Goal: Task Accomplishment & Management: Use online tool/utility

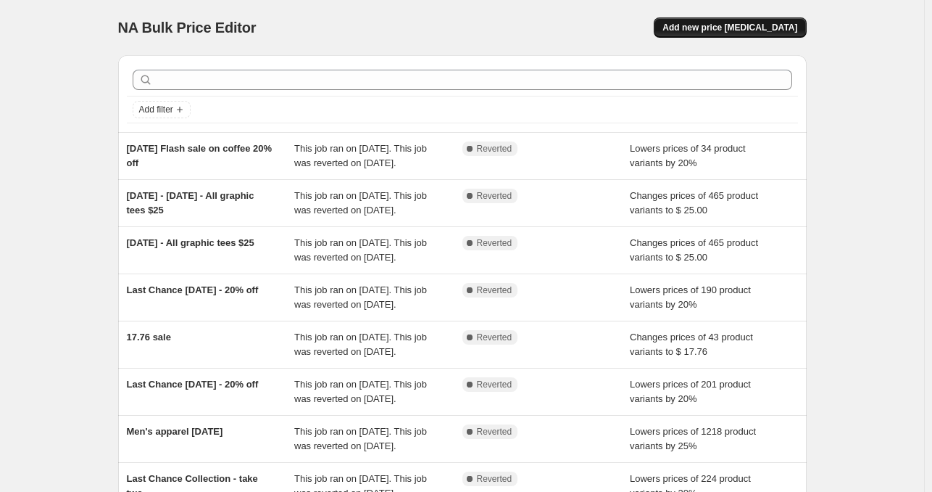
click at [746, 30] on span "Add new price [MEDICAL_DATA]" at bounding box center [730, 28] width 135 height 12
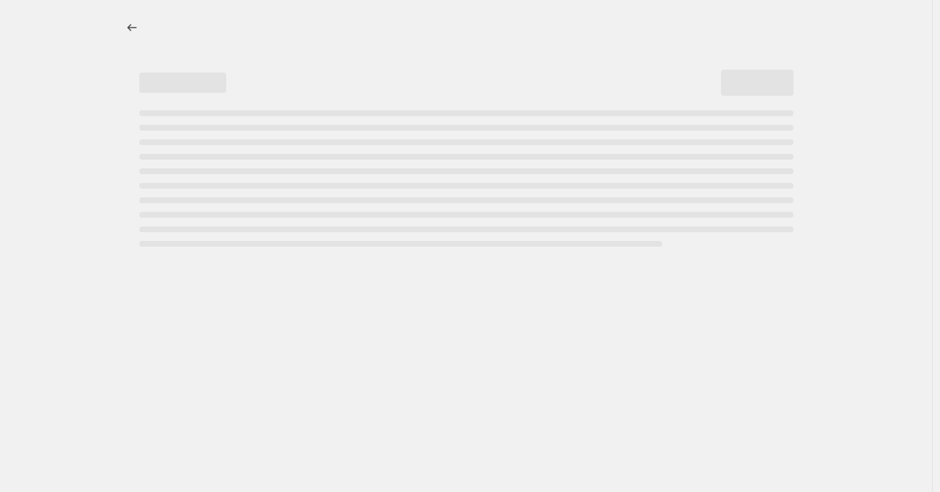
select select "percentage"
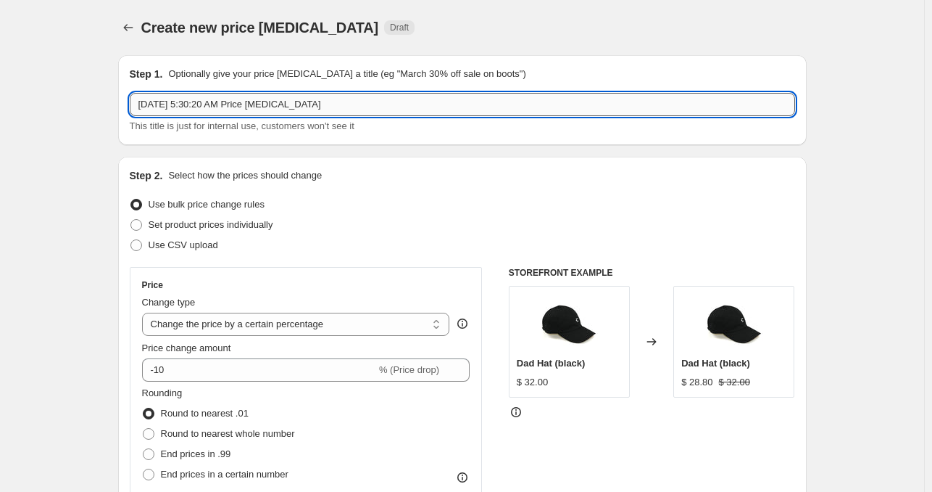
drag, startPoint x: 333, startPoint y: 113, endPoint x: 199, endPoint y: 111, distance: 133.4
click at [199, 111] on input "[DATE] 5:30:20 AM Price [MEDICAL_DATA]" at bounding box center [462, 104] width 665 height 23
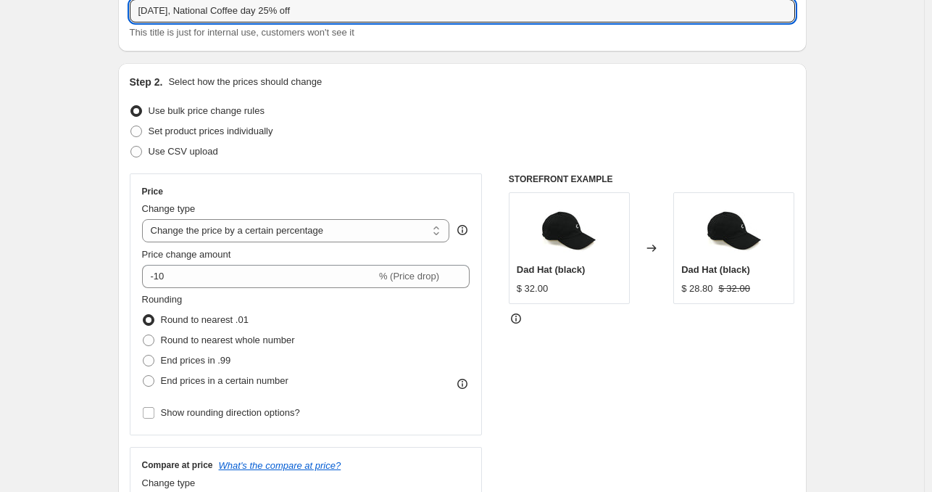
scroll to position [217, 0]
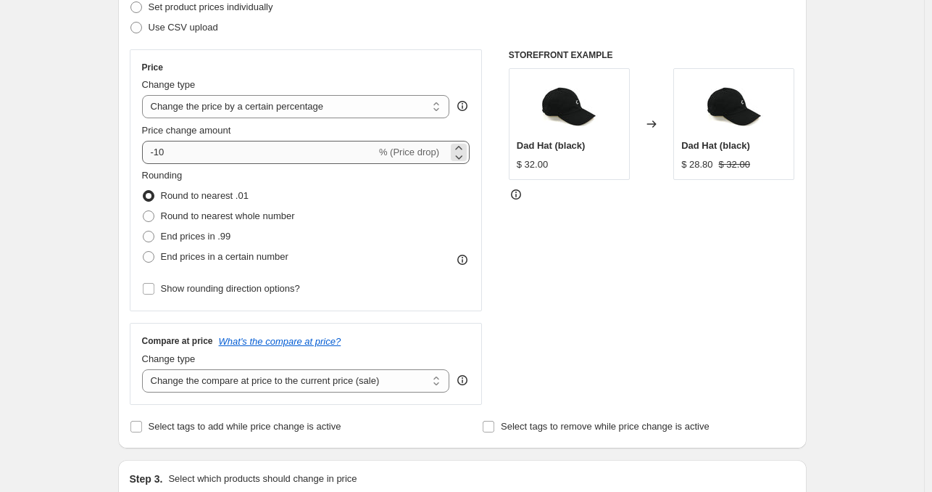
type input "[DATE], National Coffee day 25% off"
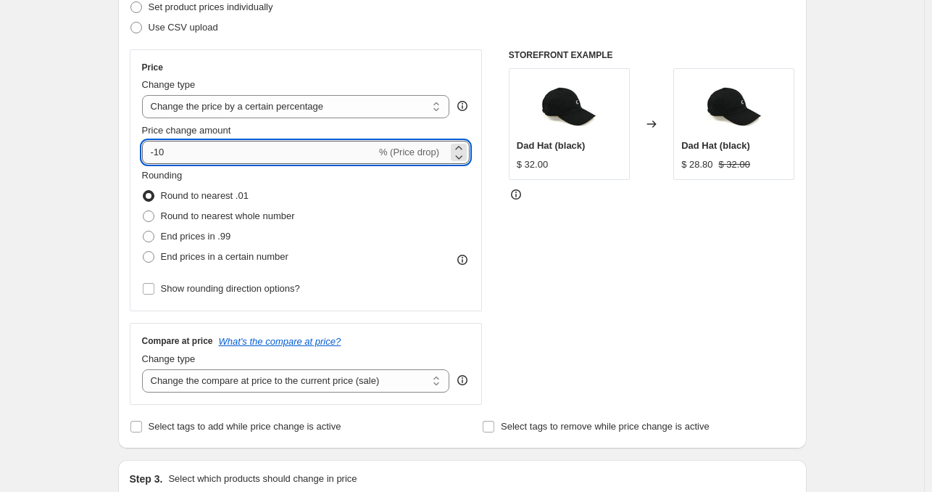
click at [228, 149] on input "-10" at bounding box center [259, 152] width 234 height 23
type input "-1"
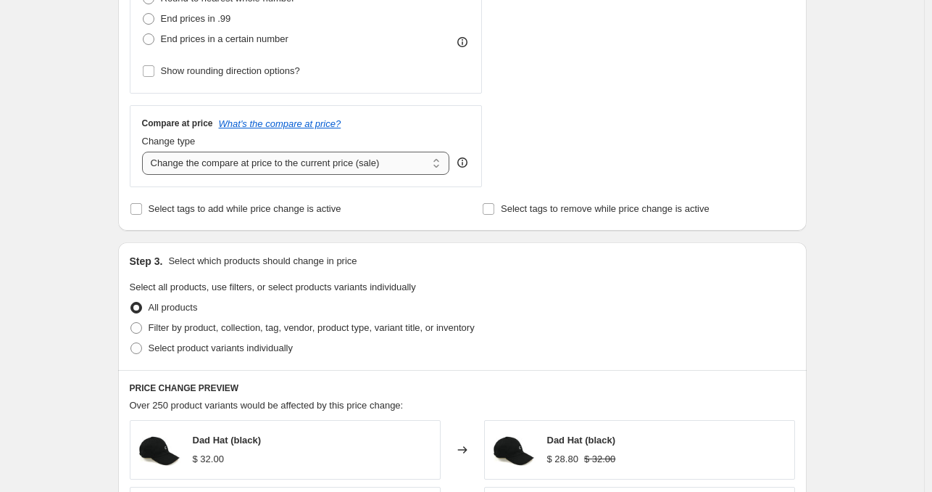
scroll to position [507, 0]
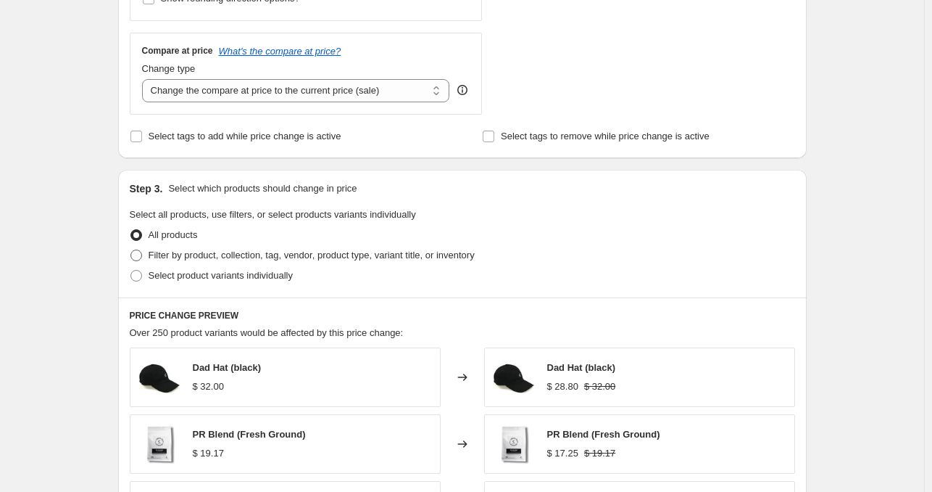
type input "-25"
click at [238, 254] on span "Filter by product, collection, tag, vendor, product type, variant title, or inv…" at bounding box center [312, 254] width 326 height 11
click at [131, 250] on input "Filter by product, collection, tag, vendor, product type, variant title, or inv…" at bounding box center [130, 249] width 1 height 1
radio input "true"
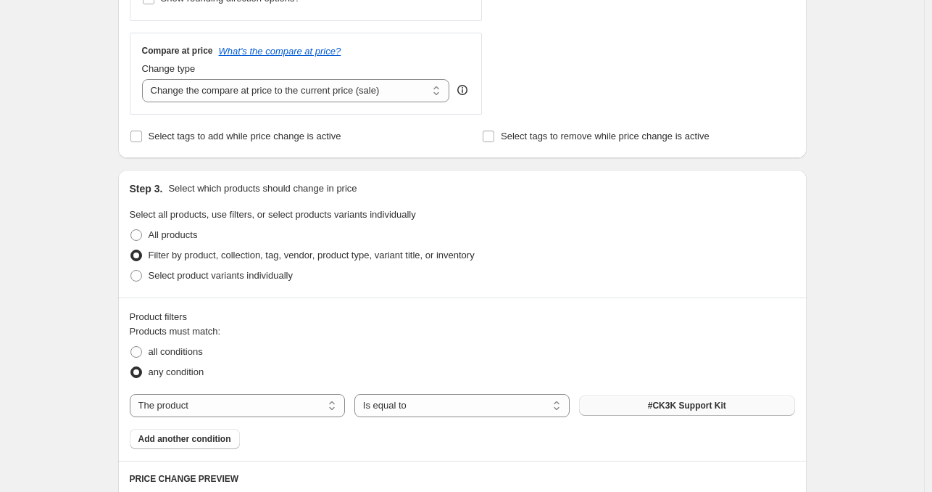
click at [603, 402] on button "#CK3K Support Kit" at bounding box center [686, 405] width 215 height 20
click at [495, 407] on select "Is equal to Is not equal to" at bounding box center [461, 405] width 215 height 23
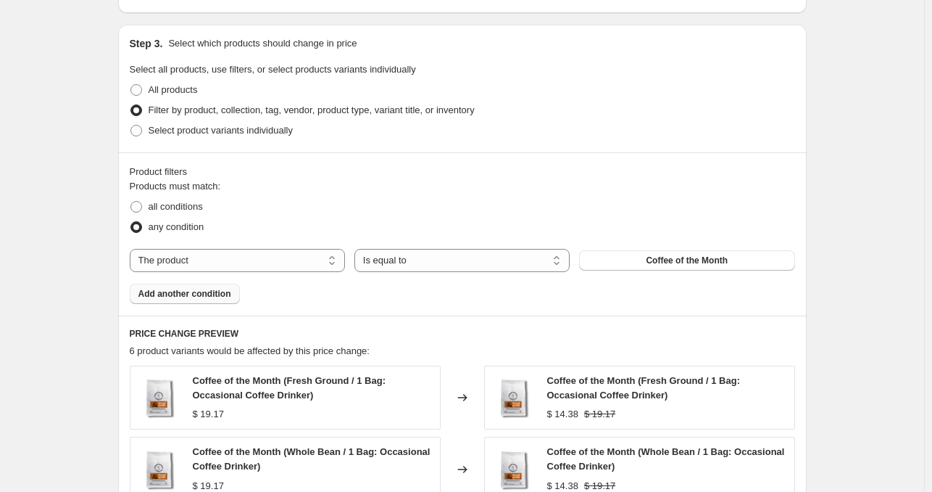
click at [223, 291] on span "Add another condition" at bounding box center [184, 294] width 93 height 12
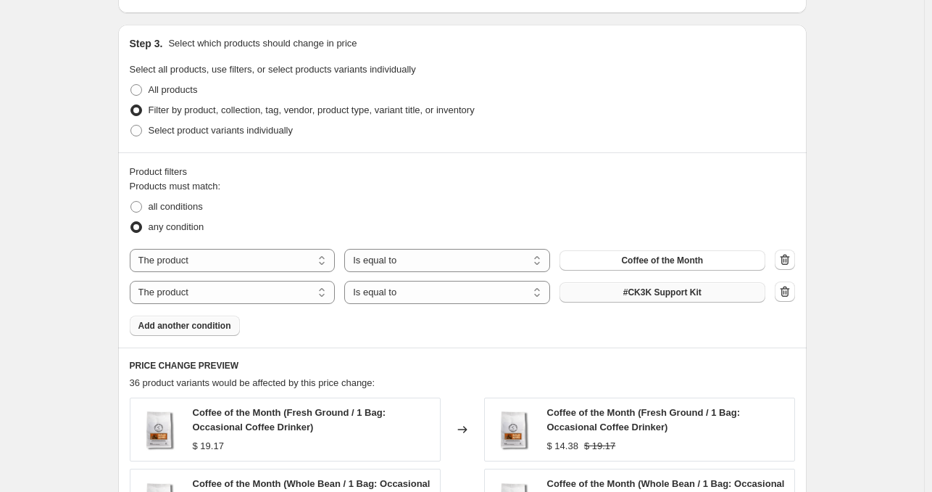
click at [621, 289] on button "#CK3K Support Kit" at bounding box center [663, 292] width 206 height 20
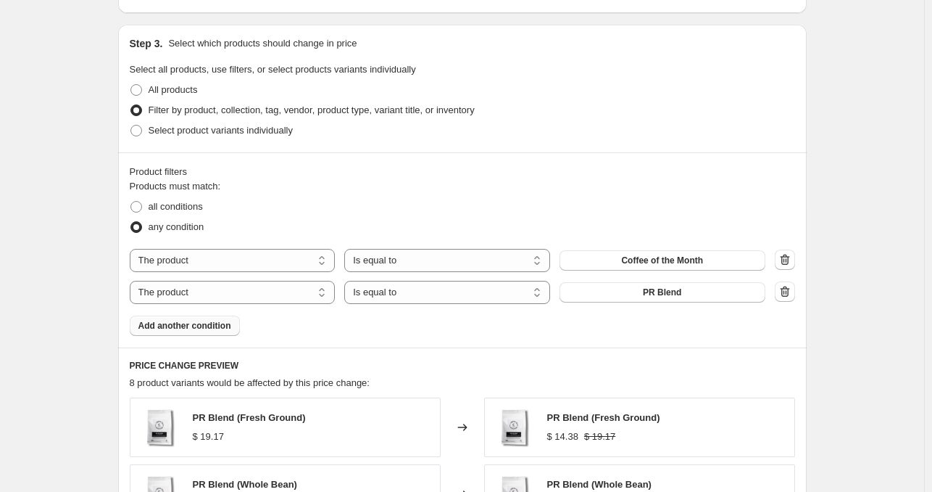
click at [223, 327] on span "Add another condition" at bounding box center [184, 326] width 93 height 12
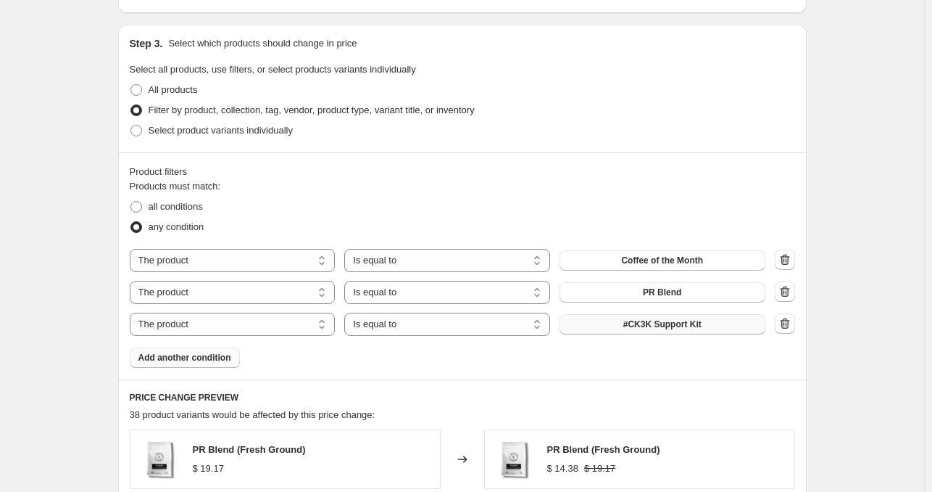
click at [586, 333] on button "#CK3K Support Kit" at bounding box center [663, 324] width 206 height 20
click at [216, 355] on span "Add another condition" at bounding box center [184, 358] width 93 height 12
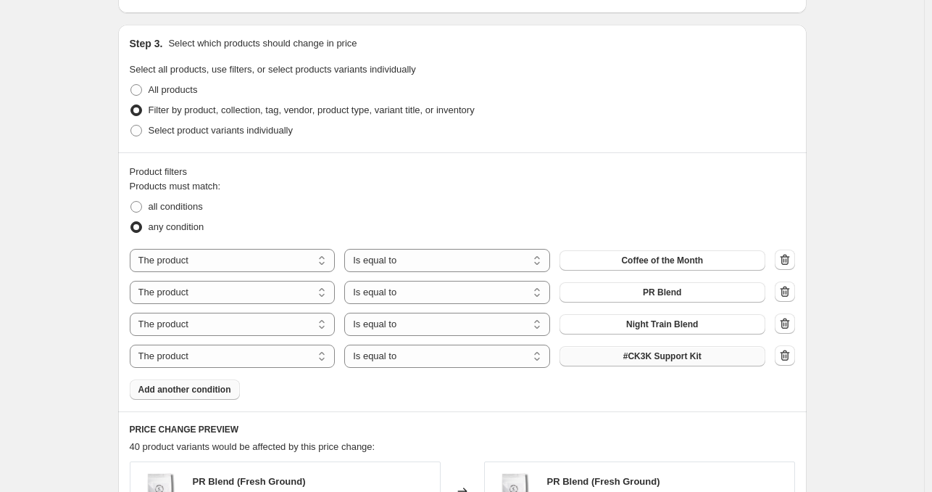
click at [607, 357] on button "#CK3K Support Kit" at bounding box center [663, 356] width 206 height 20
click at [225, 390] on span "Add another condition" at bounding box center [184, 389] width 93 height 12
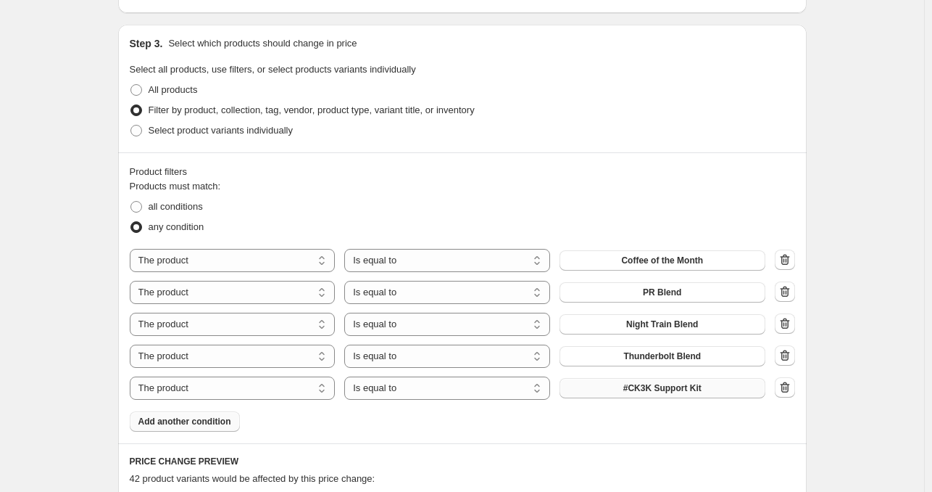
click at [597, 394] on button "#CK3K Support Kit" at bounding box center [663, 388] width 206 height 20
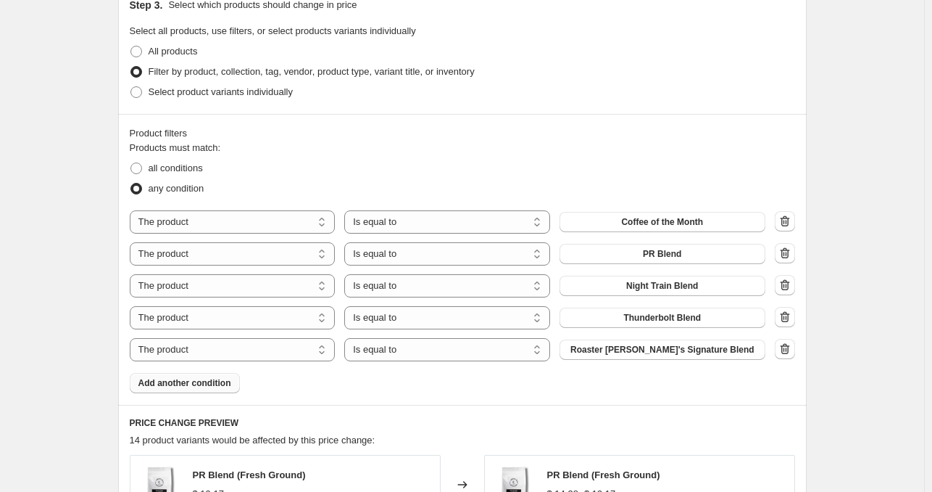
scroll to position [725, 0]
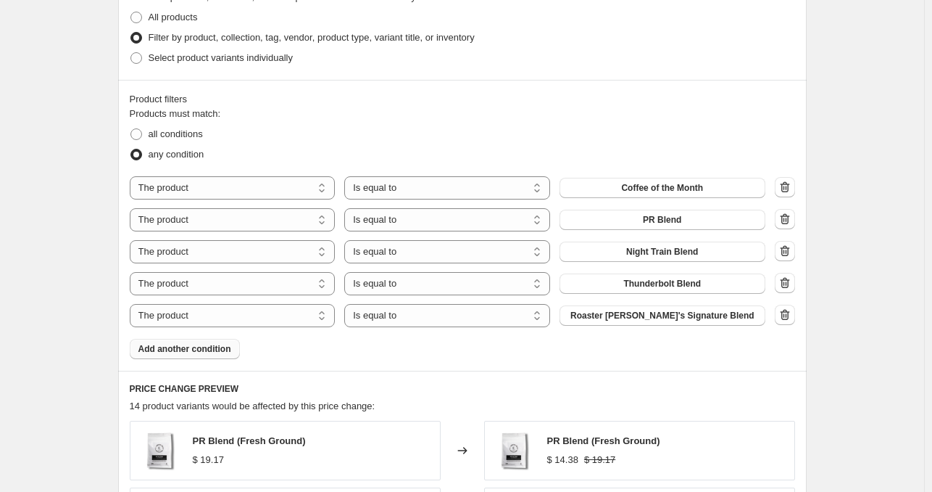
click at [226, 344] on span "Add another condition" at bounding box center [184, 349] width 93 height 12
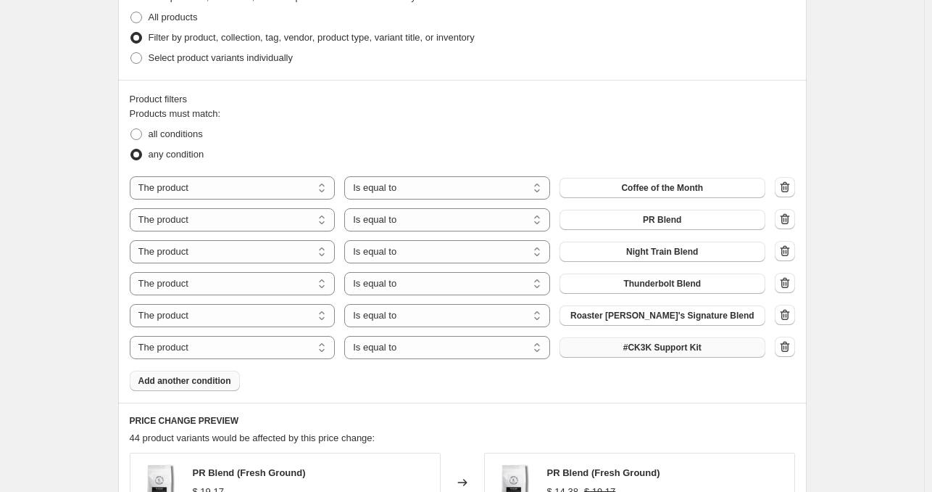
click at [574, 352] on button "#CK3K Support Kit" at bounding box center [663, 347] width 206 height 20
click at [214, 379] on span "Add another condition" at bounding box center [184, 381] width 93 height 12
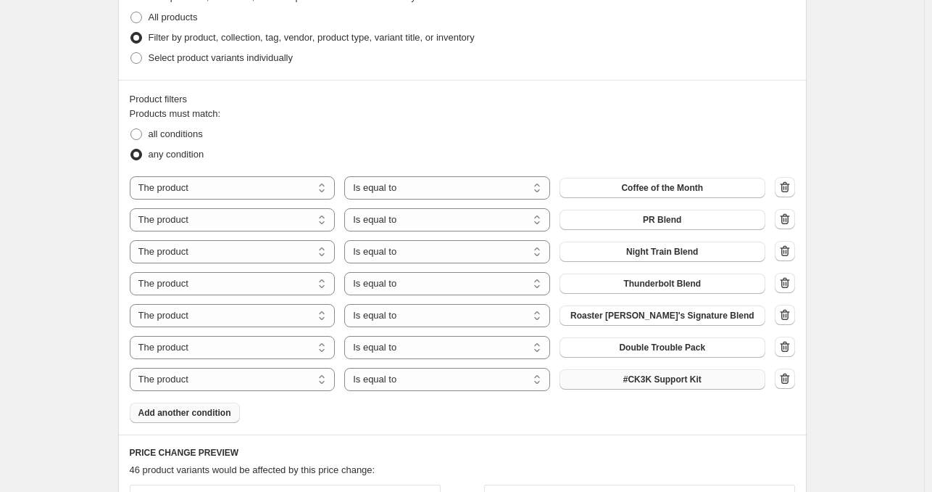
click at [628, 384] on button "#CK3K Support Kit" at bounding box center [663, 379] width 206 height 20
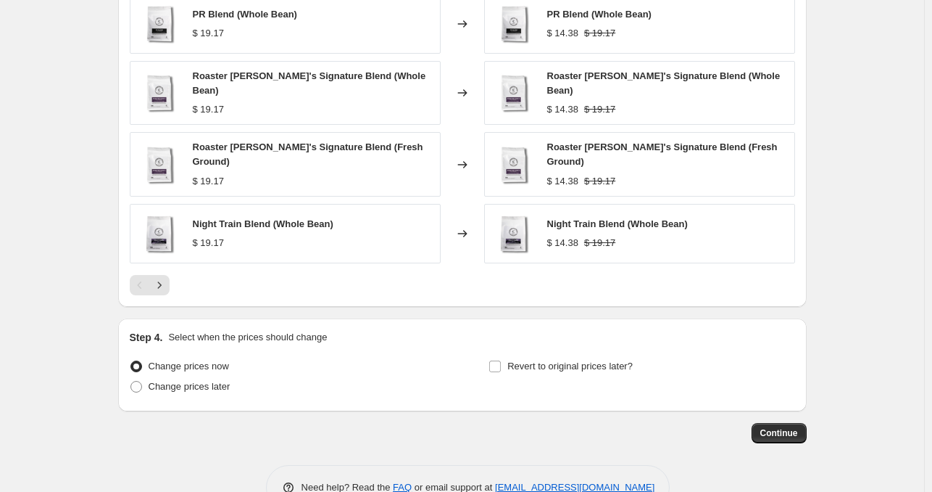
scroll to position [1305, 0]
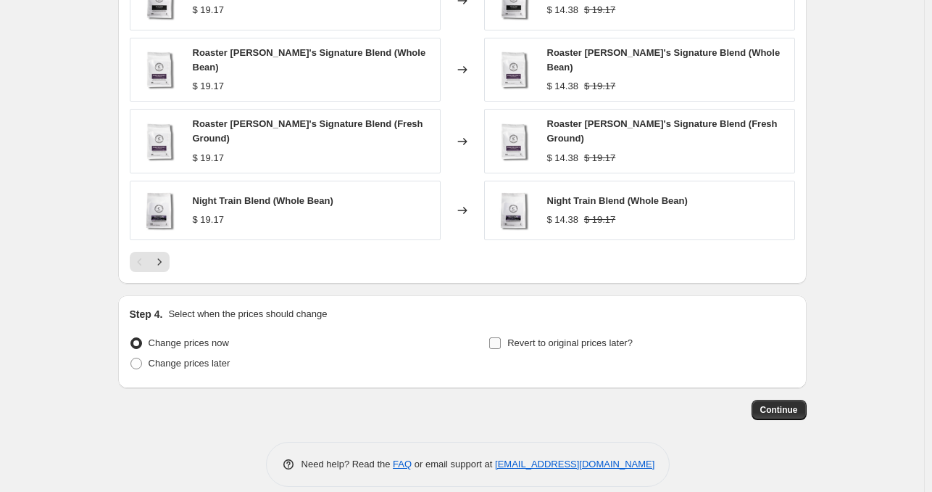
click at [562, 340] on label "Revert to original prices later?" at bounding box center [561, 343] width 144 height 20
click at [501, 340] on input "Revert to original prices later?" at bounding box center [495, 343] width 12 height 12
checkbox input "true"
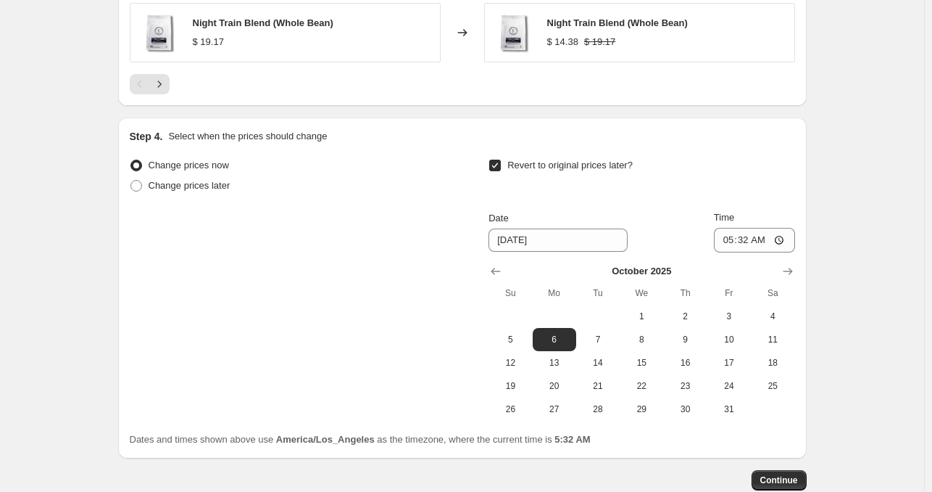
scroll to position [1522, 0]
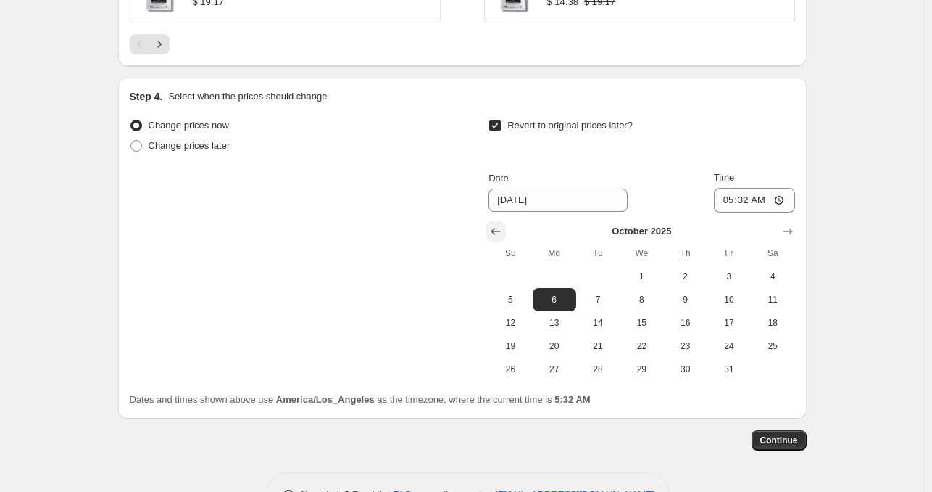
click at [506, 228] on button "Show previous month, September 2025" at bounding box center [496, 231] width 20 height 20
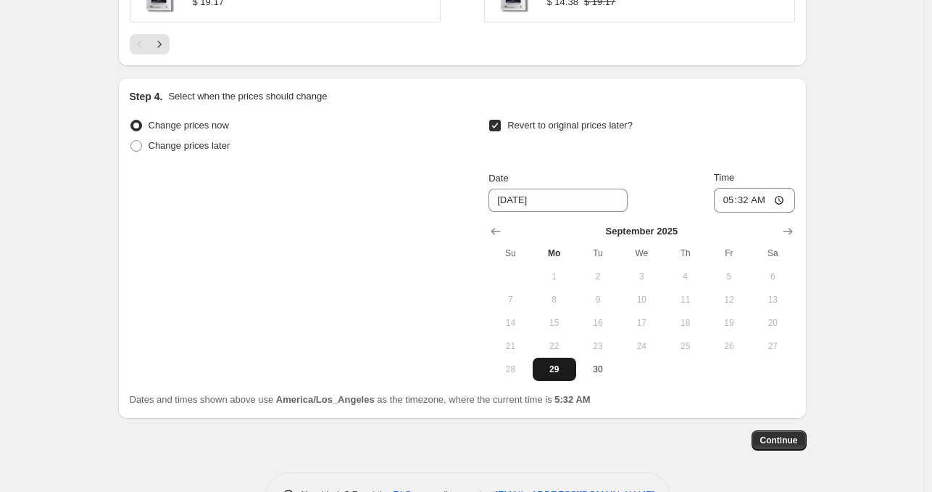
click at [553, 363] on span "29" at bounding box center [555, 369] width 32 height 12
click at [783, 434] on span "Continue" at bounding box center [779, 440] width 38 height 12
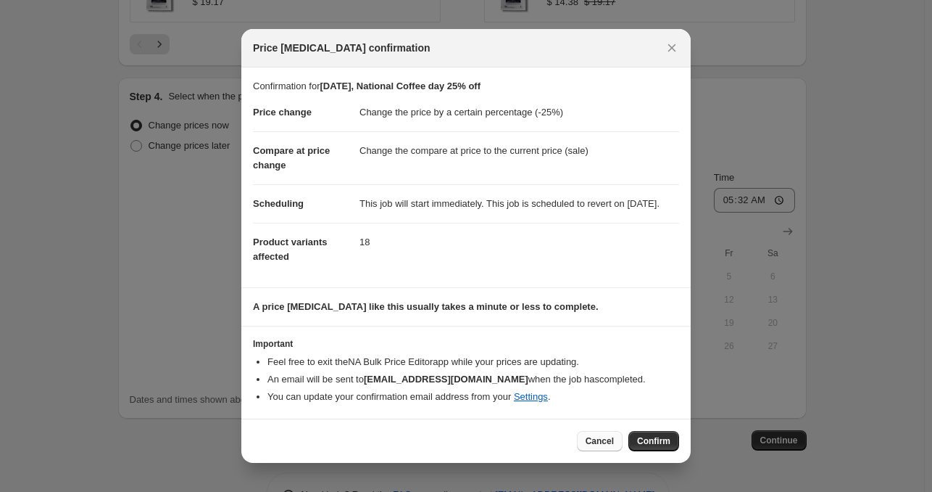
click at [594, 441] on button "Cancel" at bounding box center [600, 441] width 46 height 20
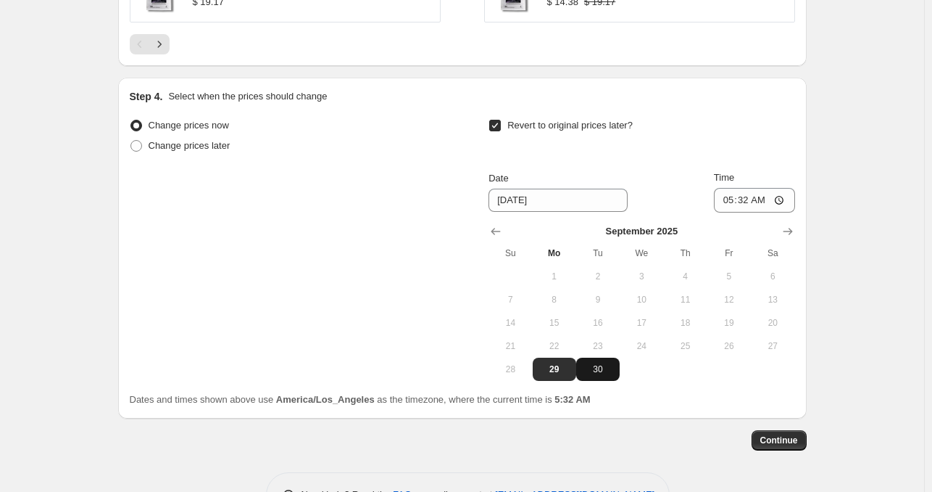
click at [608, 363] on span "30" at bounding box center [598, 369] width 32 height 12
type input "[DATE]"
click at [792, 434] on span "Continue" at bounding box center [779, 440] width 38 height 12
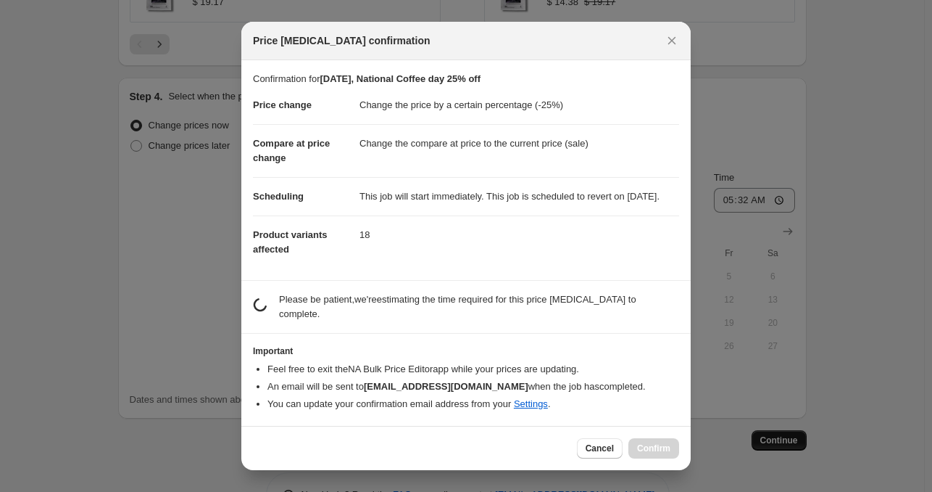
scroll to position [0, 0]
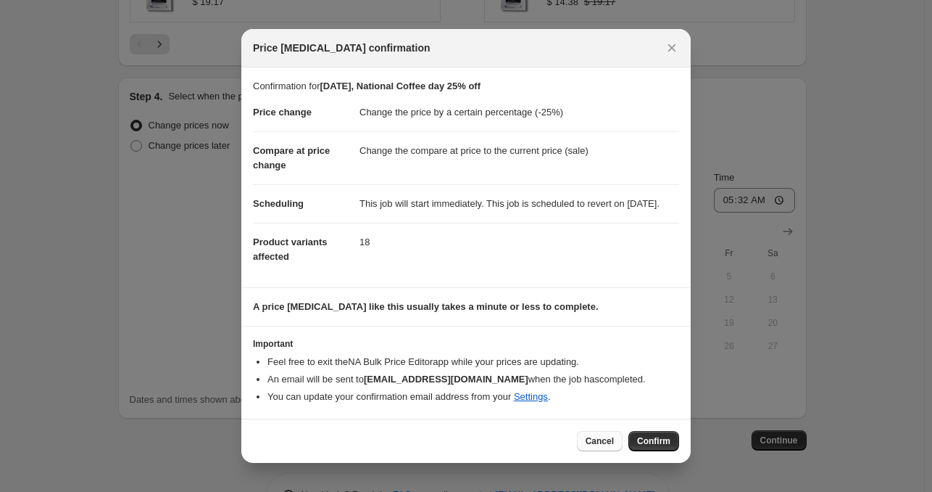
click at [607, 447] on span "Cancel" at bounding box center [600, 441] width 28 height 12
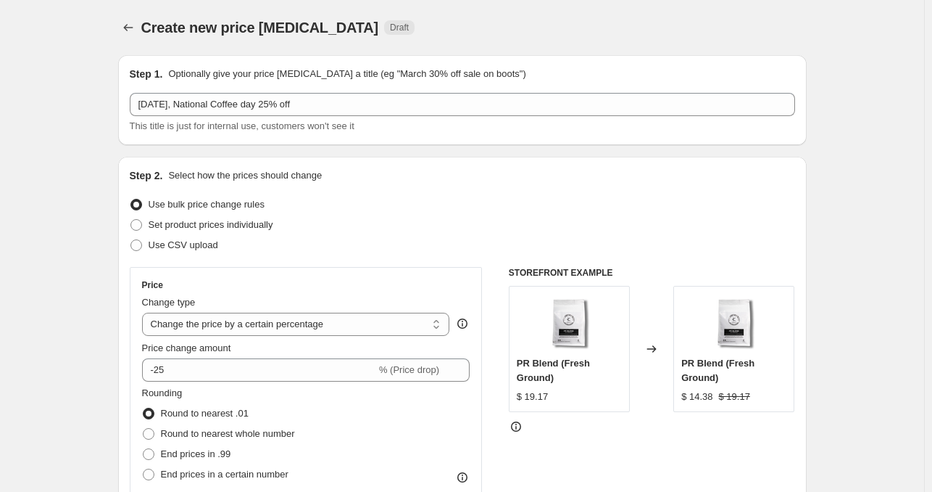
scroll to position [1522, 0]
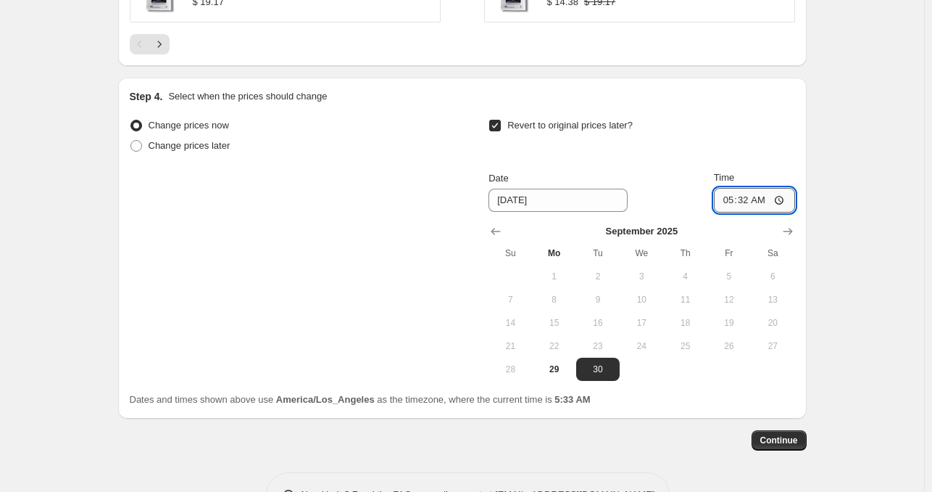
click at [743, 188] on input "05:32" at bounding box center [754, 200] width 81 height 25
click at [727, 188] on input "05:32" at bounding box center [754, 200] width 81 height 25
type input "09:32"
click at [774, 434] on span "Continue" at bounding box center [779, 440] width 38 height 12
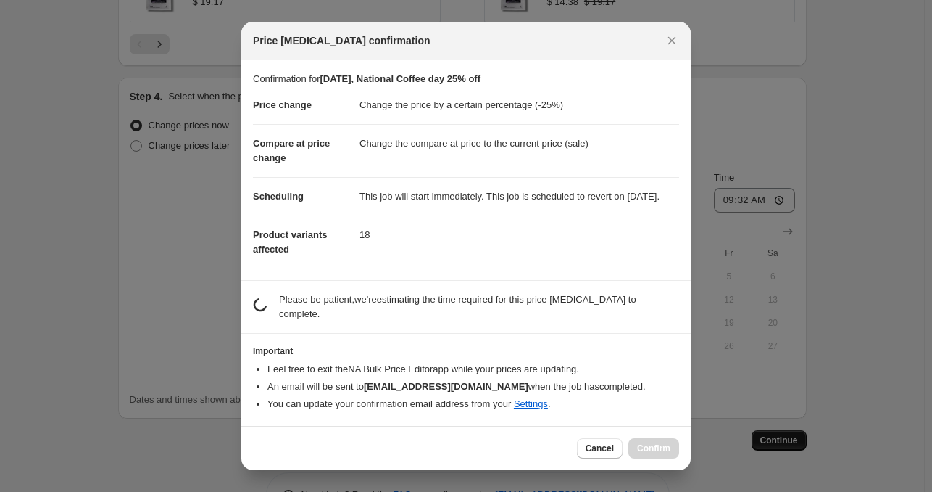
scroll to position [0, 0]
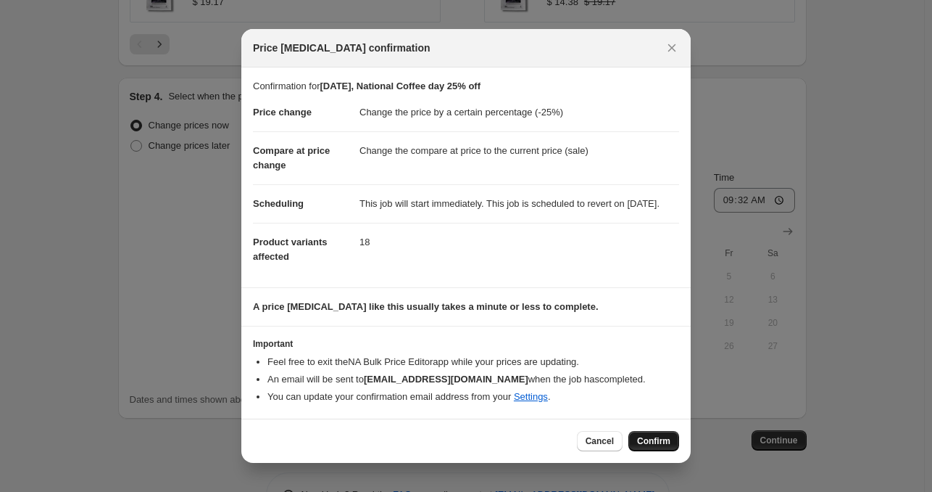
click at [658, 445] on span "Confirm" at bounding box center [653, 441] width 33 height 12
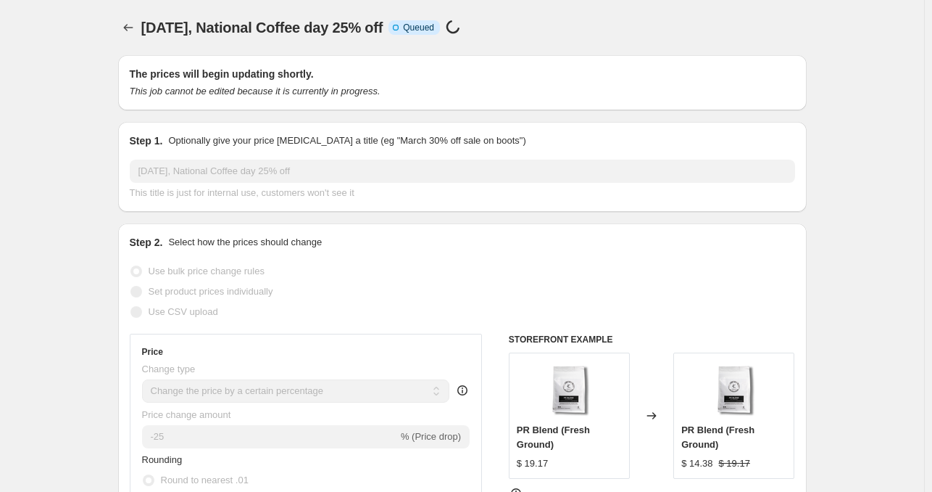
scroll to position [1522, 0]
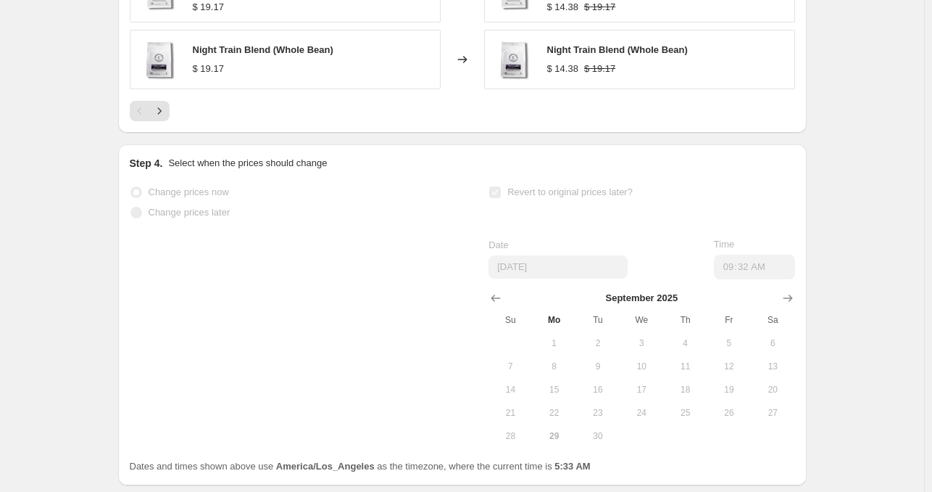
select select "percentage"
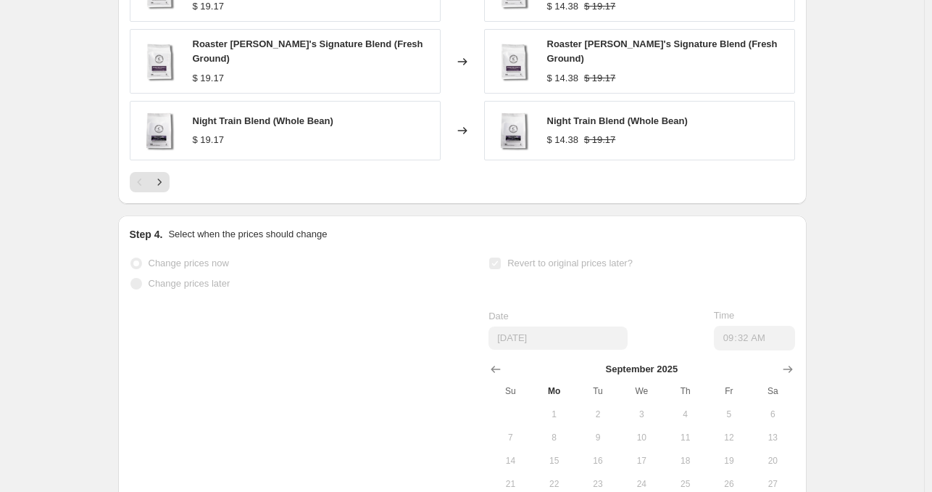
scroll to position [0, 0]
